Goal: Information Seeking & Learning: Learn about a topic

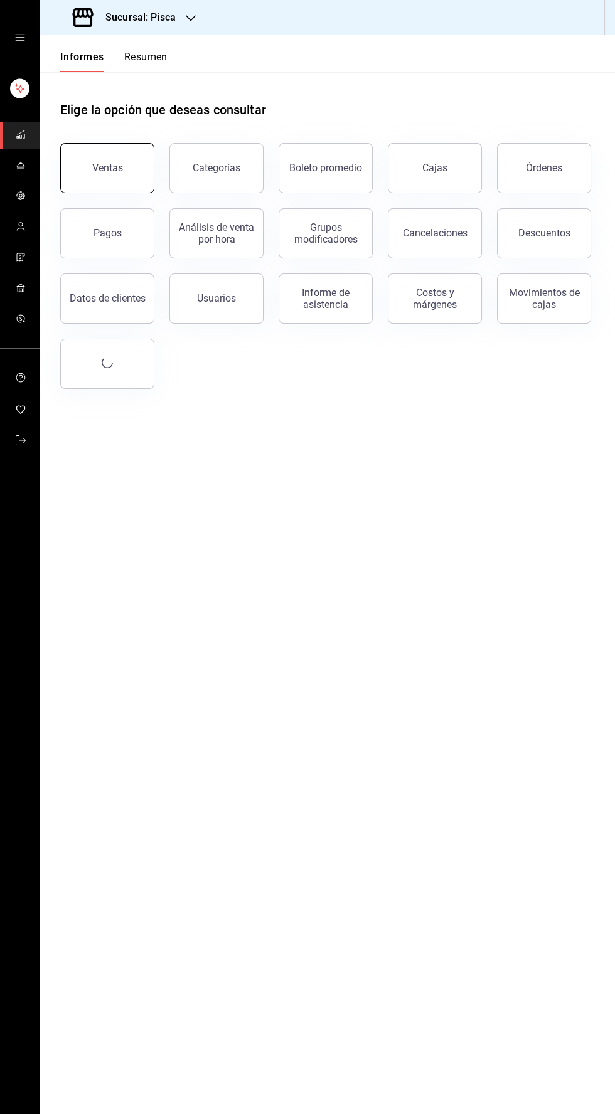
click at [119, 159] on button "Ventas" at bounding box center [107, 168] width 94 height 50
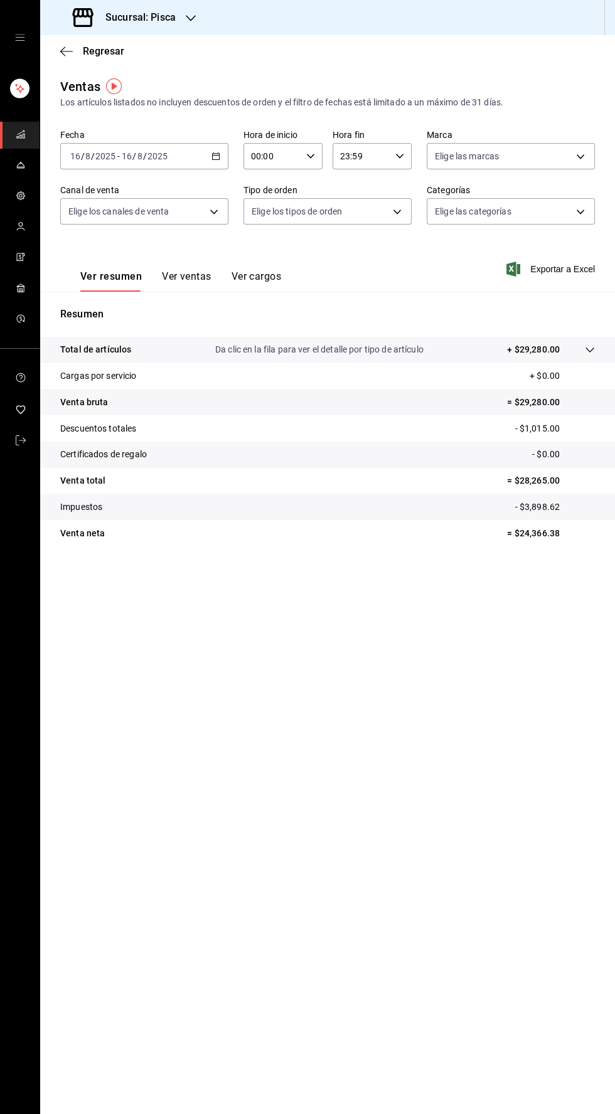
click at [202, 280] on font "Ver ventas" at bounding box center [187, 276] width 50 height 12
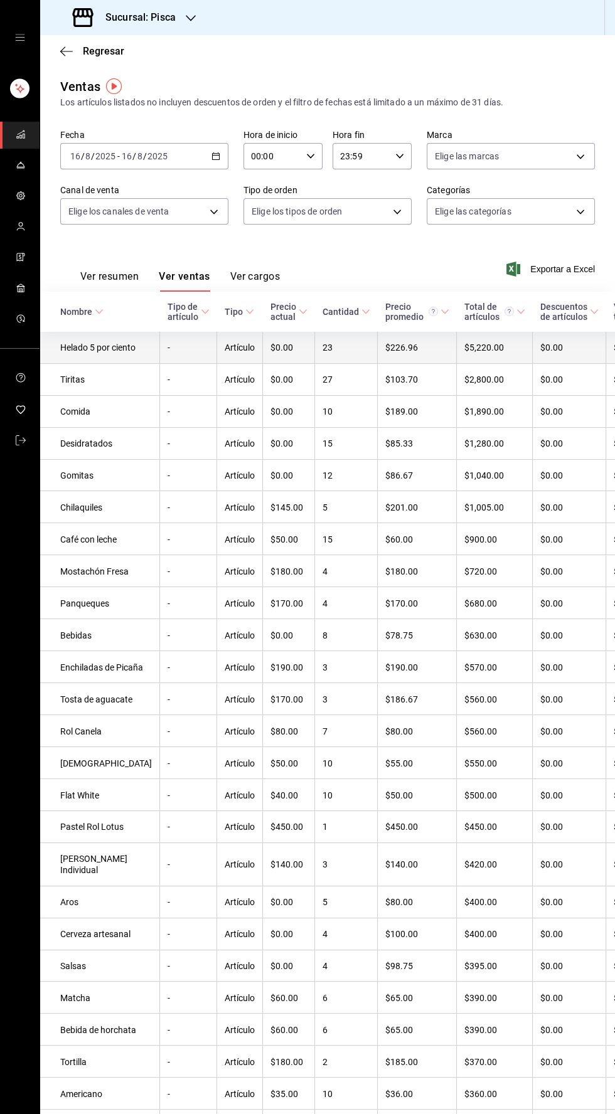
click at [79, 353] on font "Helado 5 por ciento" at bounding box center [97, 348] width 75 height 10
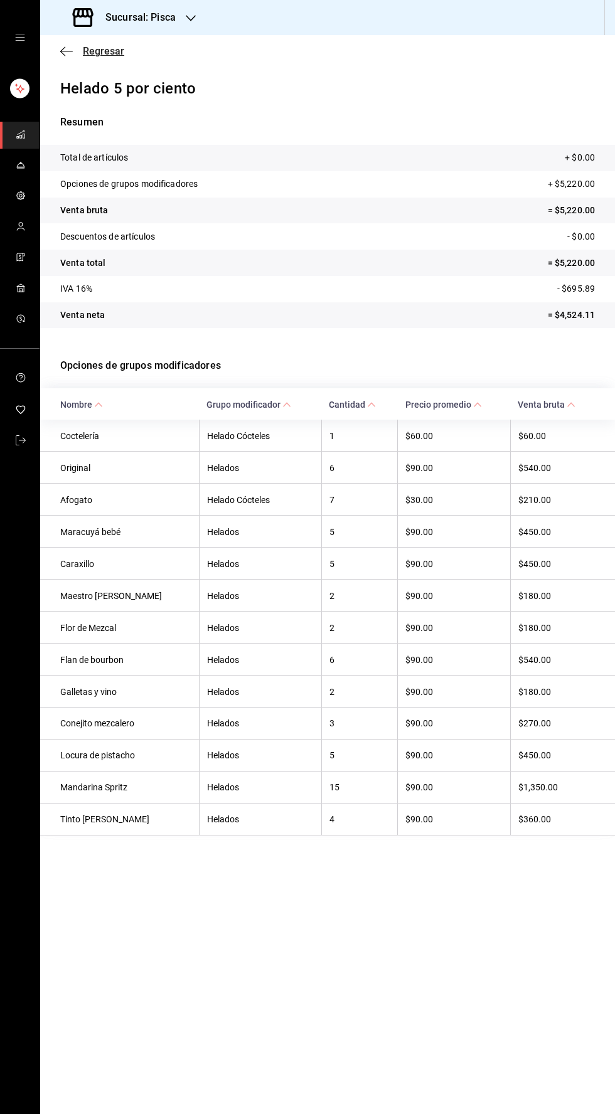
click at [83, 50] on font "Regresar" at bounding box center [103, 51] width 41 height 12
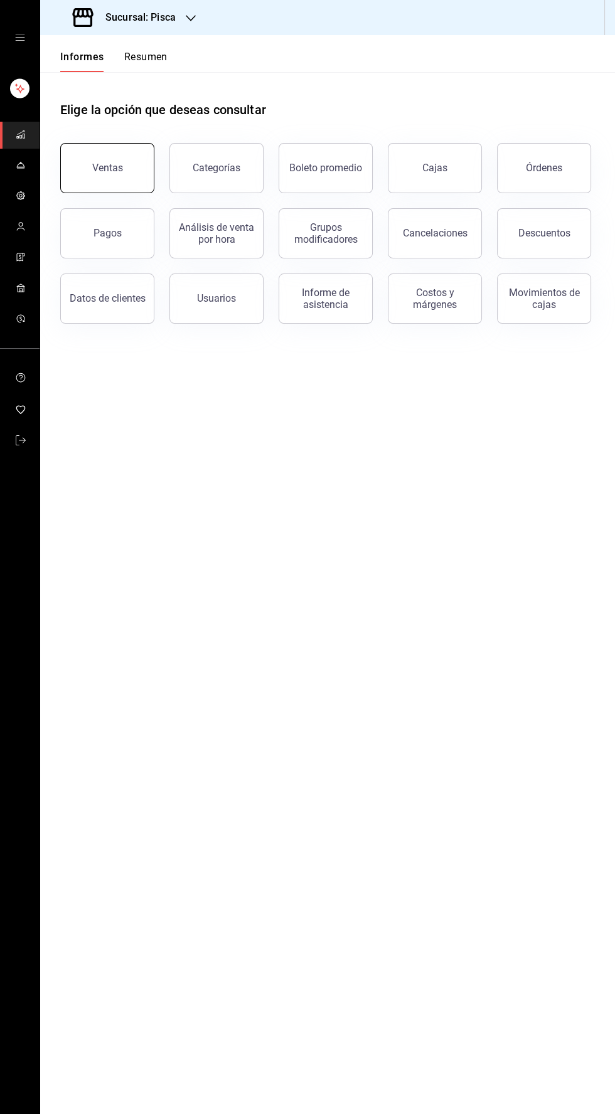
click at [115, 174] on button "Ventas" at bounding box center [107, 168] width 94 height 50
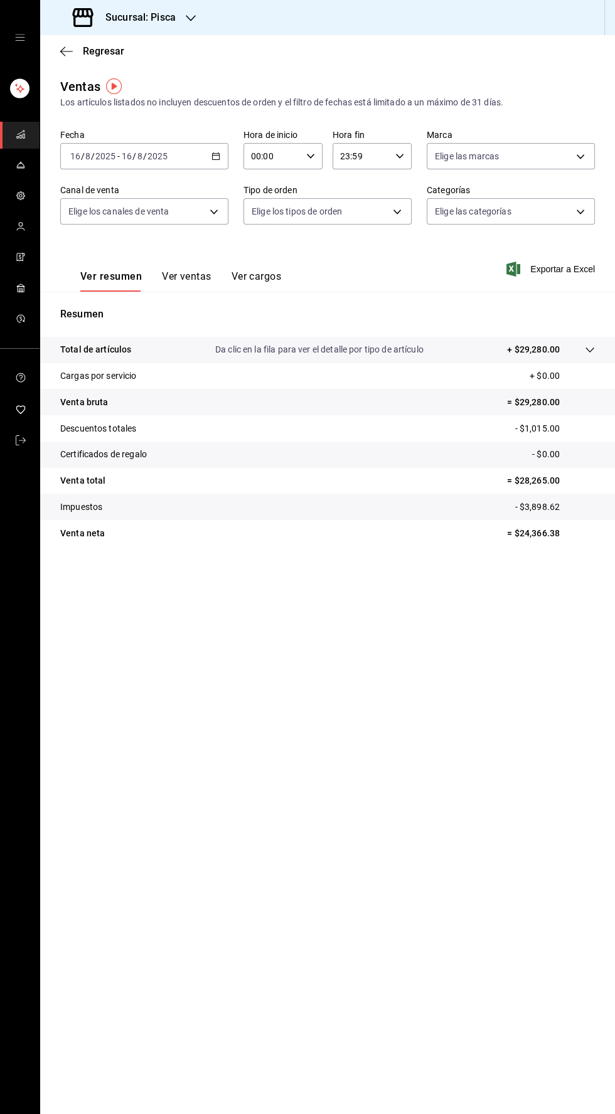
click at [178, 289] on button "Ver ventas" at bounding box center [187, 281] width 50 height 22
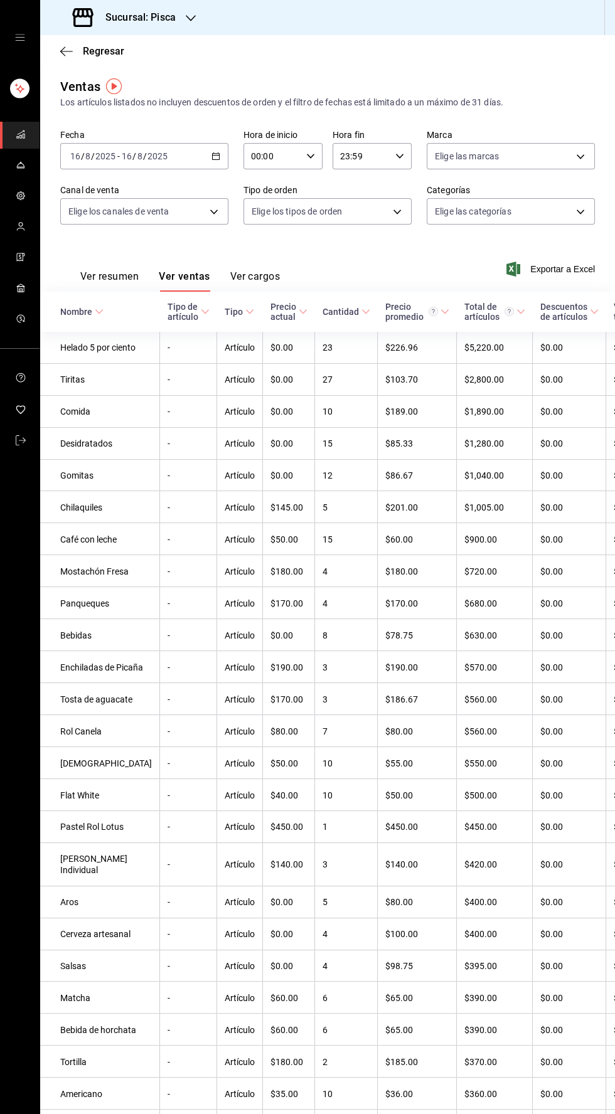
click at [216, 156] on icon "button" at bounding box center [215, 156] width 9 height 9
click at [74, 196] on font "Hoy" at bounding box center [79, 194] width 16 height 10
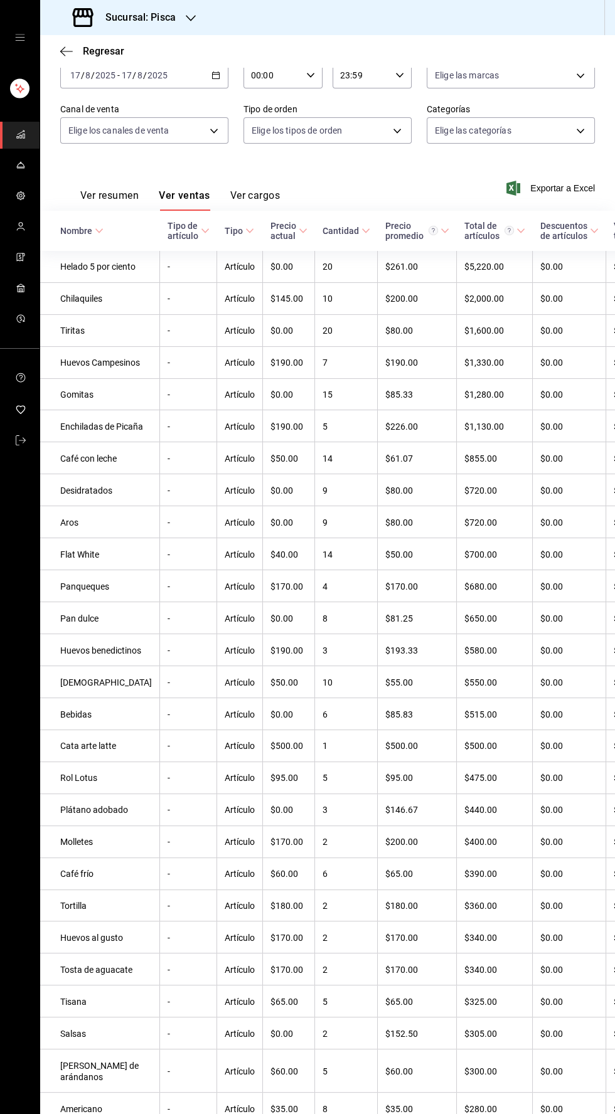
scroll to position [39, 0]
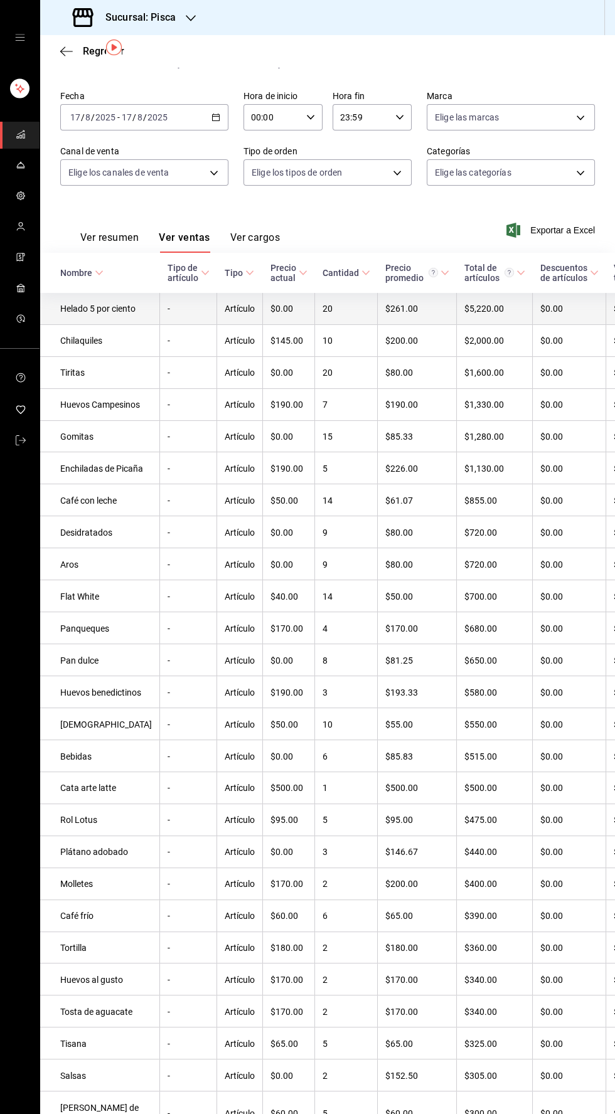
click at [90, 324] on td "Helado 5 por ciento" at bounding box center [100, 308] width 120 height 31
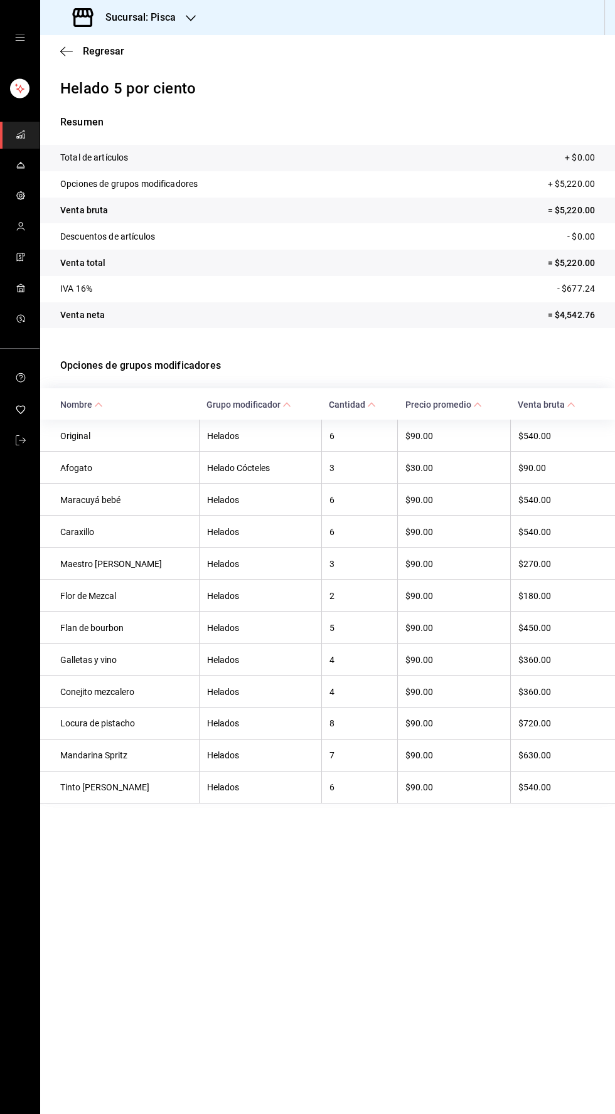
click at [122, 95] on font "Helado 5 por ciento" at bounding box center [128, 89] width 136 height 18
click at [106, 52] on font "Regresar" at bounding box center [103, 51] width 41 height 12
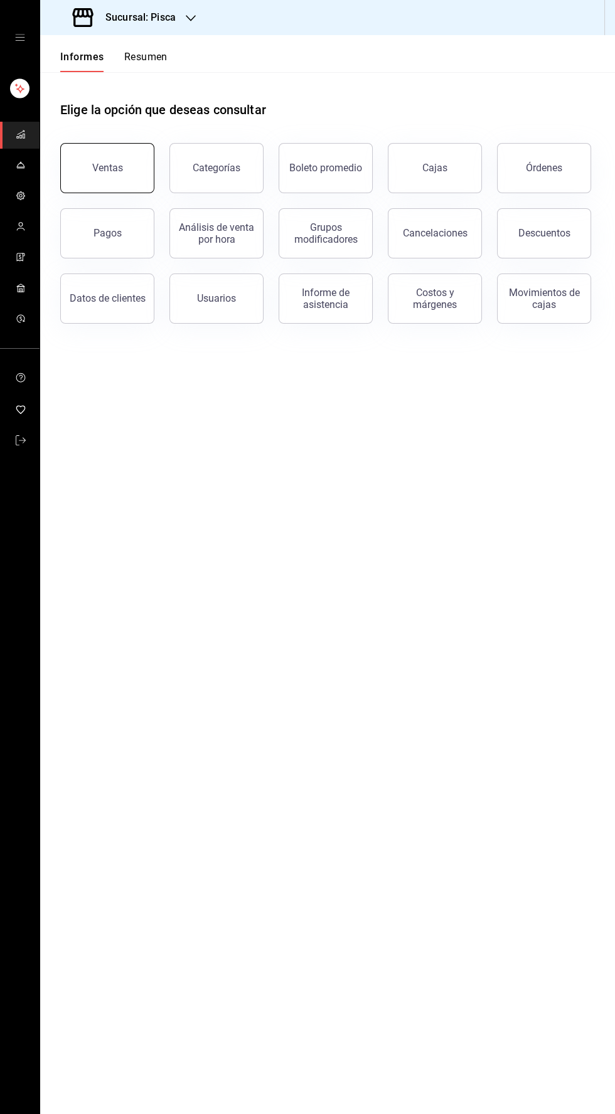
click at [98, 171] on font "Ventas" at bounding box center [107, 168] width 31 height 12
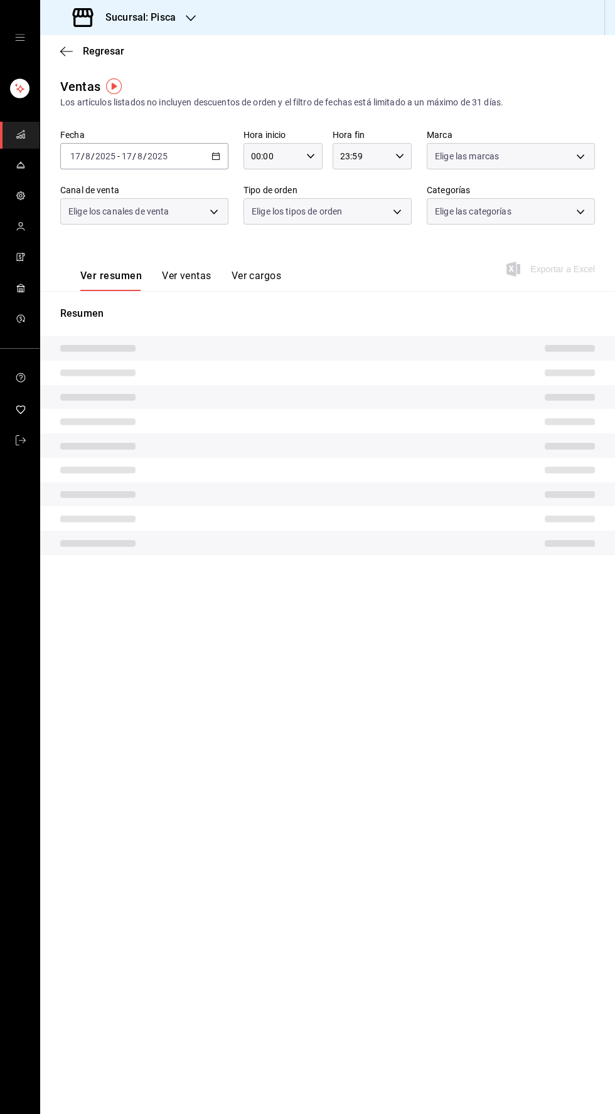
click at [184, 284] on button "Ver ventas" at bounding box center [187, 280] width 50 height 21
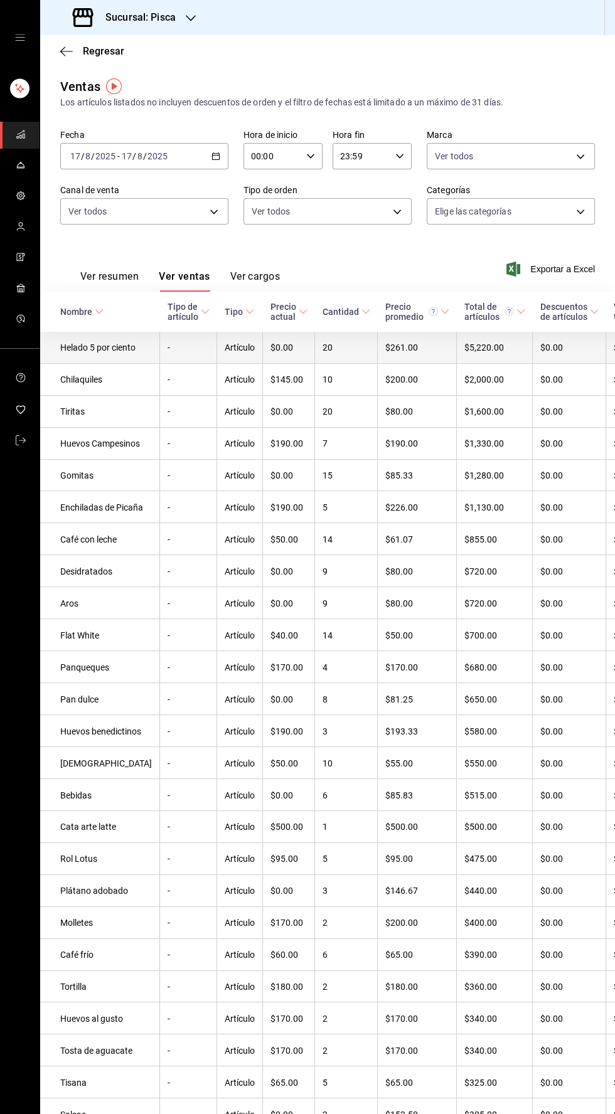
click at [75, 353] on font "Helado 5 por ciento" at bounding box center [97, 348] width 75 height 10
